Goal: Find specific page/section

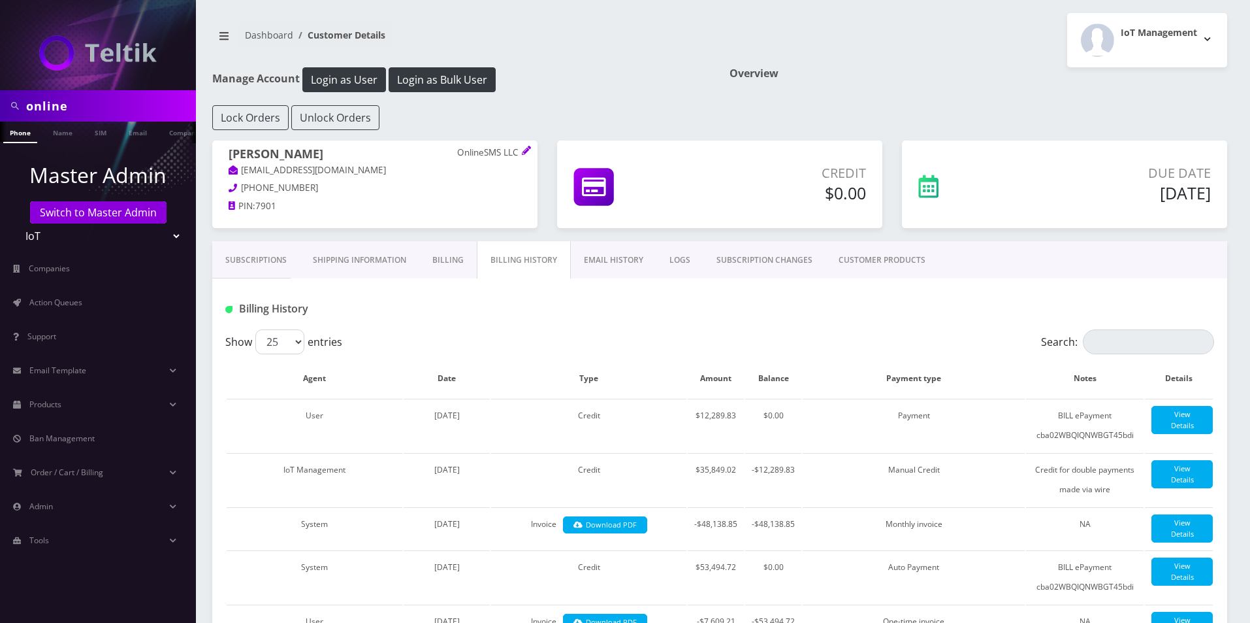
scroll to position [1237, 0]
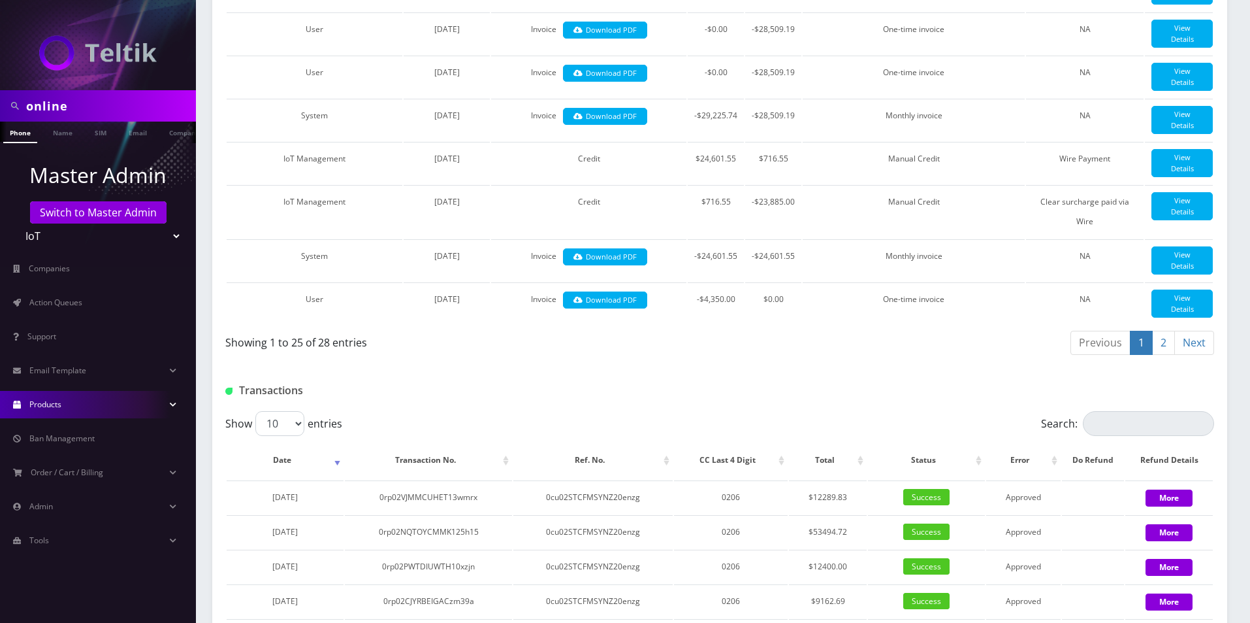
click at [59, 397] on link "Products" at bounding box center [98, 404] width 196 height 27
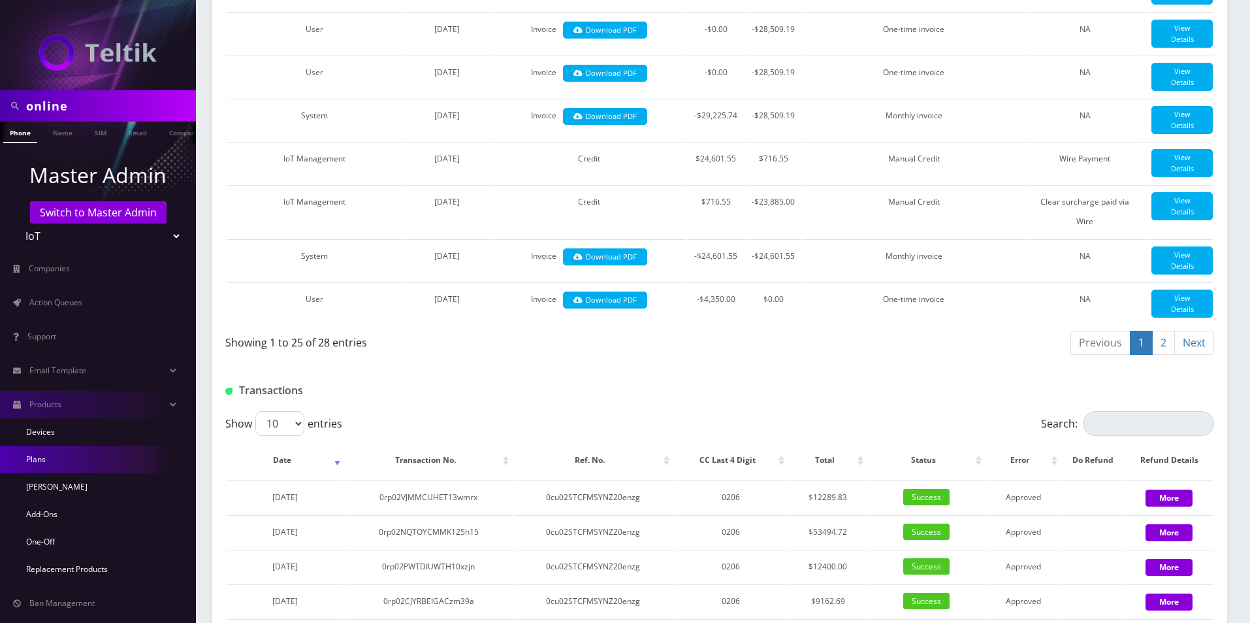
click at [39, 462] on link "Plans" at bounding box center [98, 459] width 196 height 27
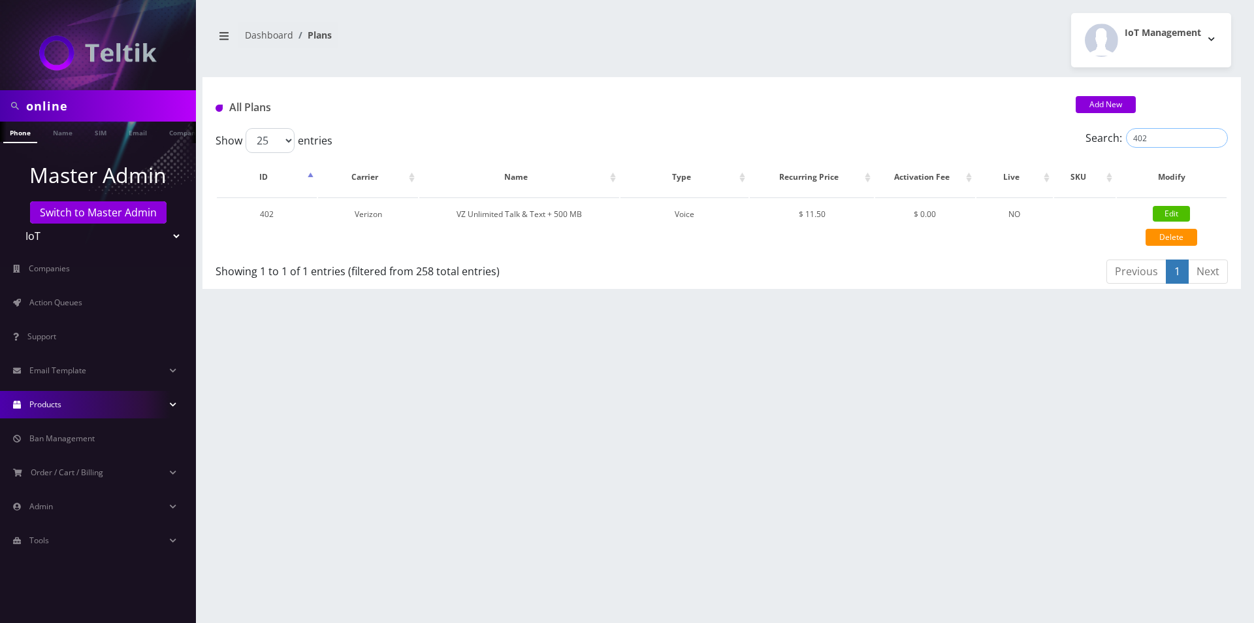
click at [1179, 139] on input "402" at bounding box center [1177, 138] width 102 height 20
paste input "63"
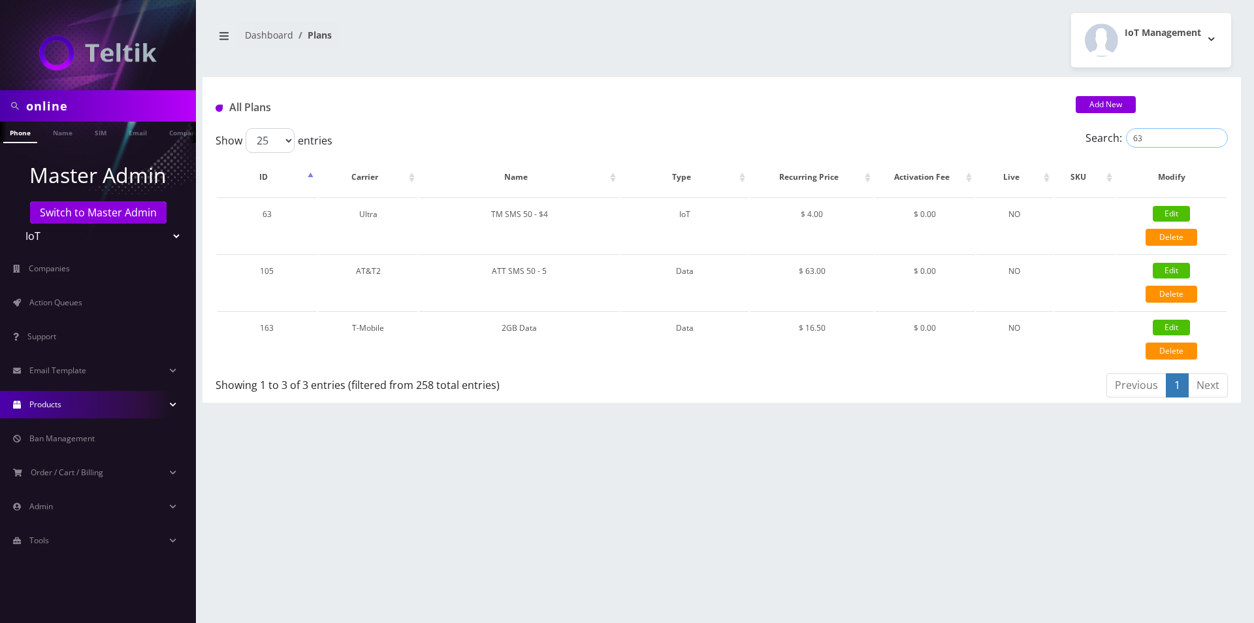
click at [1193, 139] on input "63" at bounding box center [1177, 138] width 102 height 20
paste input "40"
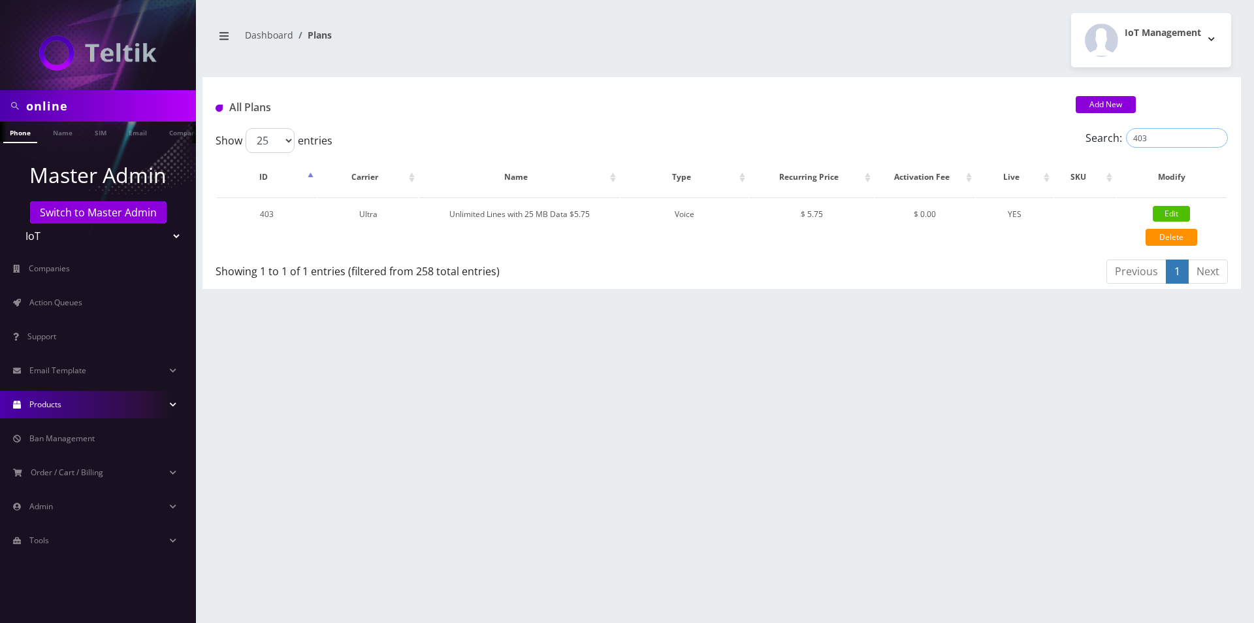
type input "403"
